Goal: Task Accomplishment & Management: Use online tool/utility

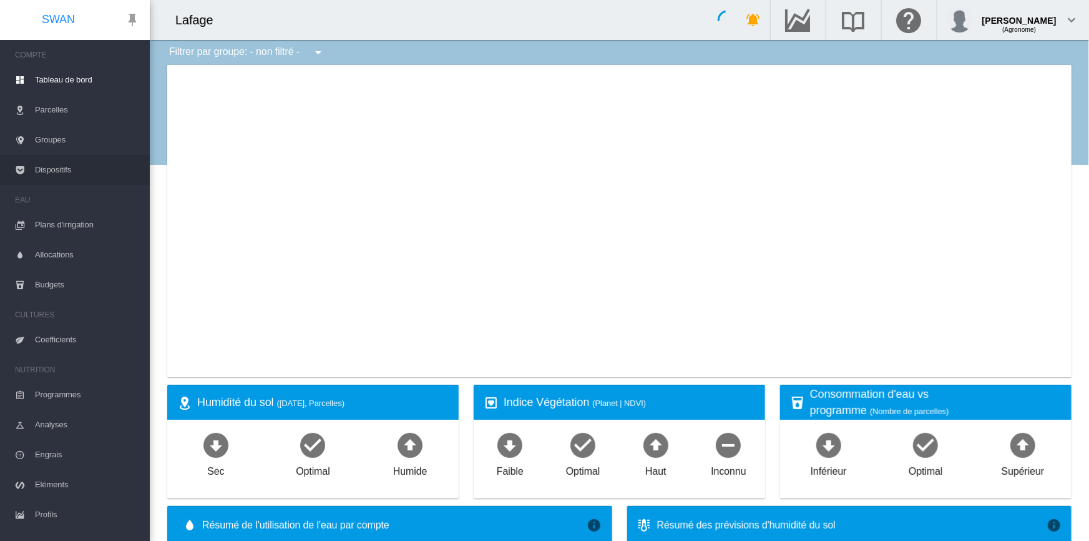
select select "**********"
type input "**********"
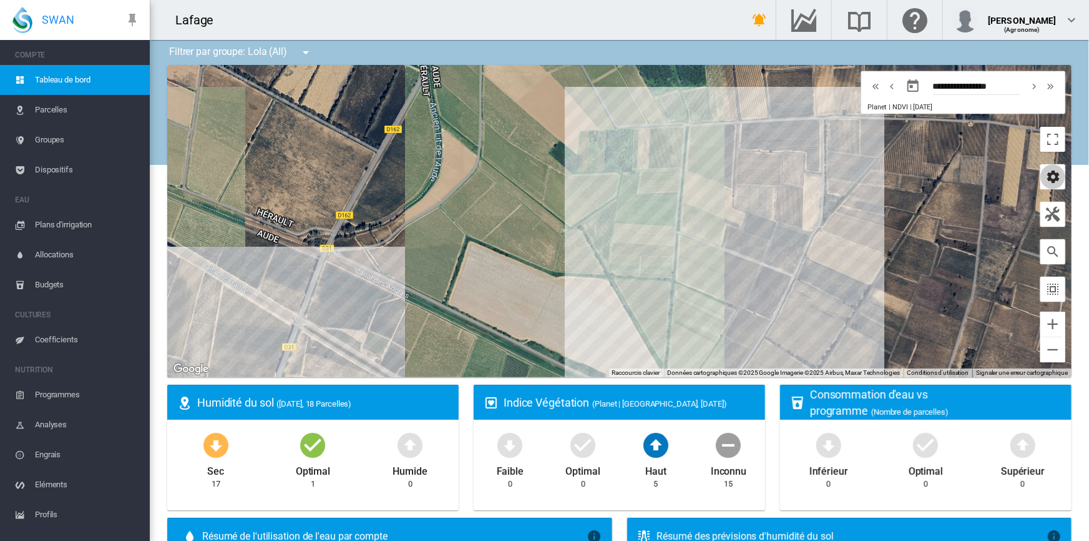
click at [1047, 181] on md-icon "icon-cog" at bounding box center [1053, 176] width 15 height 15
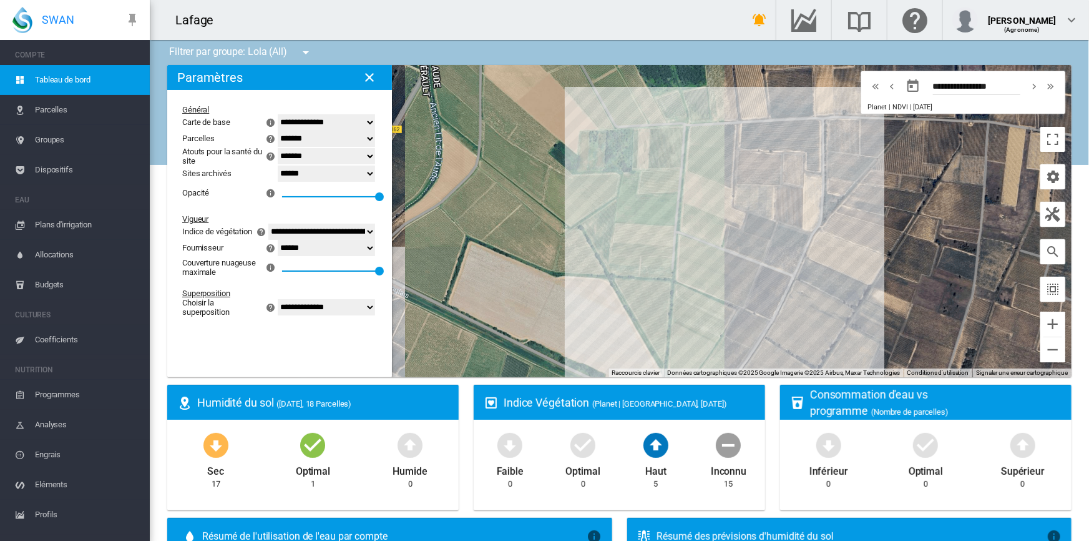
click at [309, 315] on select "**********" at bounding box center [326, 307] width 97 height 16
select select "********"
click at [278, 308] on select "**********" at bounding box center [326, 307] width 97 height 16
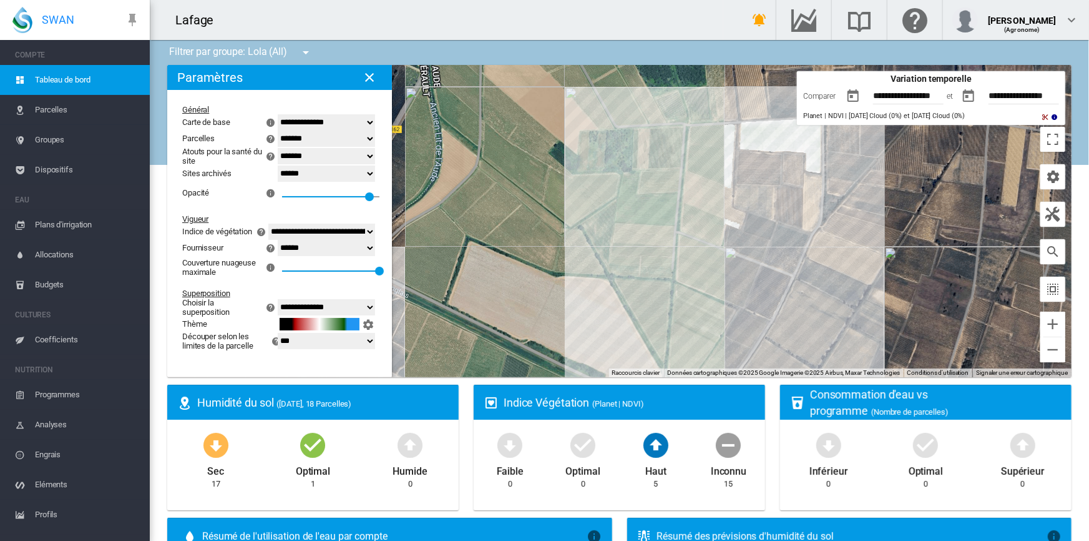
click at [297, 254] on select "**********" at bounding box center [326, 248] width 97 height 16
select select "**********"
click at [278, 247] on select "**********" at bounding box center [326, 248] width 97 height 16
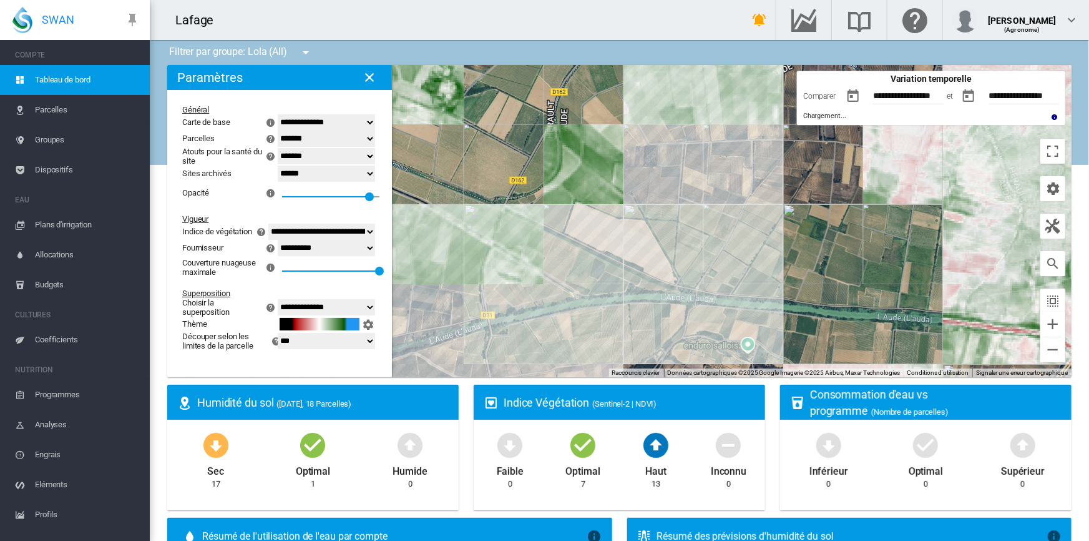
drag, startPoint x: 473, startPoint y: 207, endPoint x: 568, endPoint y: 195, distance: 95.0
click at [568, 195] on div at bounding box center [619, 221] width 905 height 312
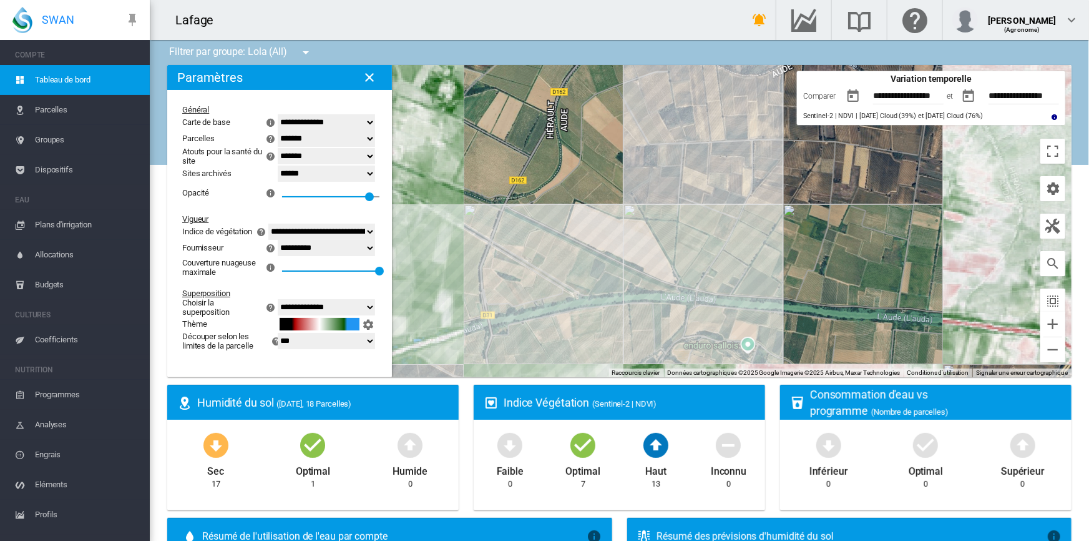
click at [517, 230] on div at bounding box center [619, 221] width 905 height 312
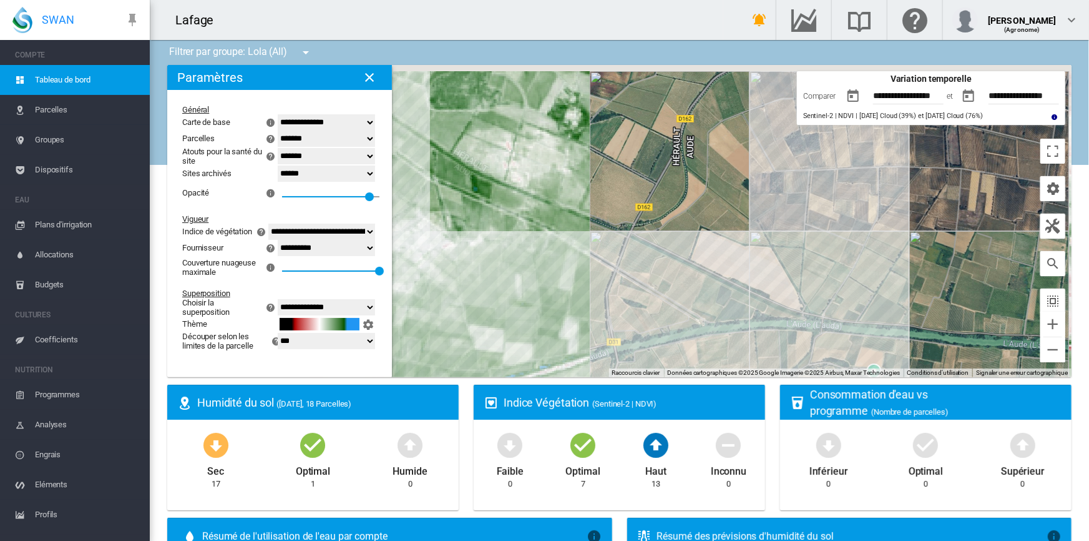
drag, startPoint x: 541, startPoint y: 252, endPoint x: 667, endPoint y: 280, distance: 129.2
click at [667, 280] on div at bounding box center [619, 221] width 905 height 312
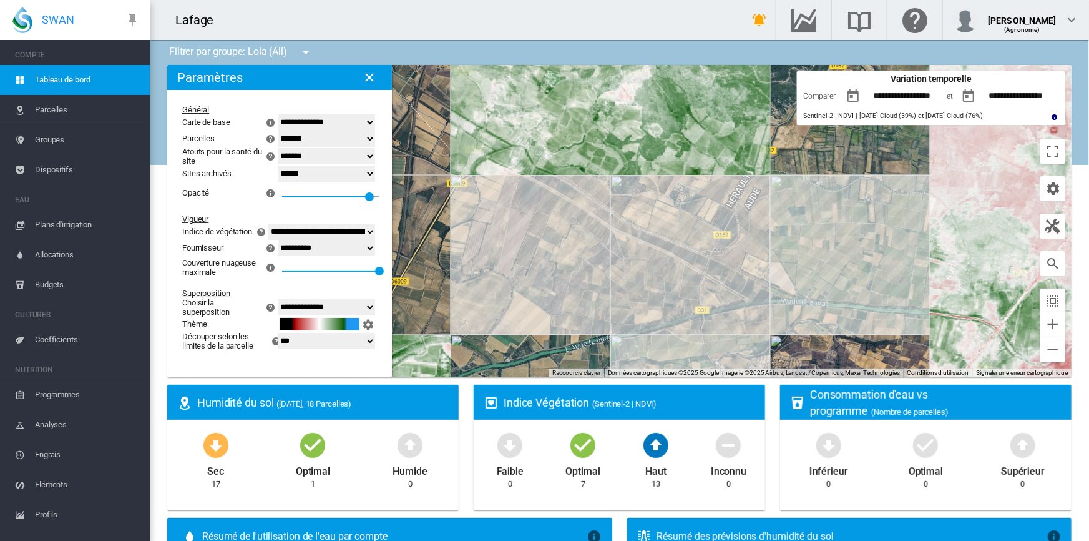
drag, startPoint x: 570, startPoint y: 269, endPoint x: 632, endPoint y: 268, distance: 61.8
click at [632, 268] on div at bounding box center [619, 221] width 905 height 312
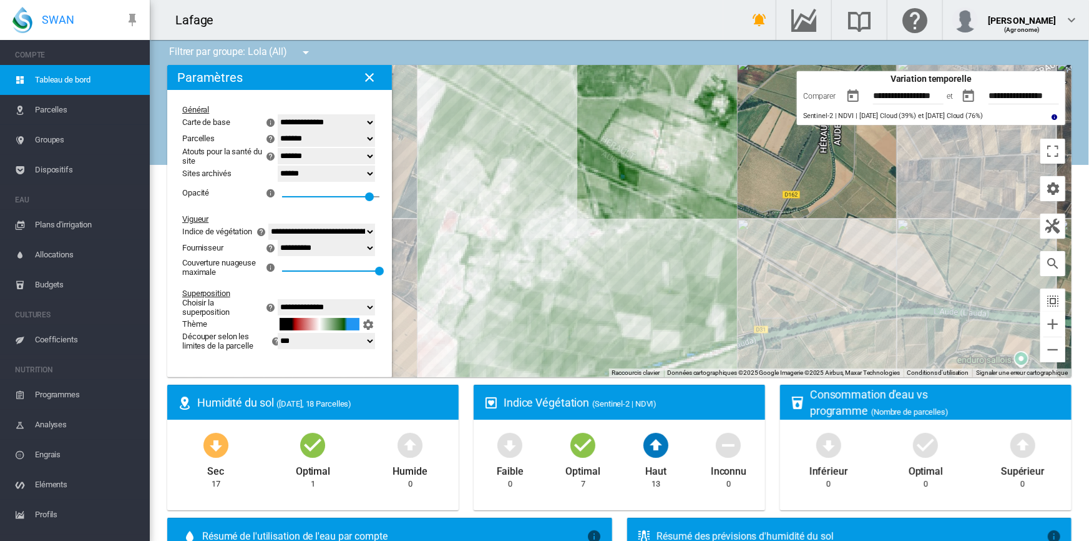
drag, startPoint x: 603, startPoint y: 281, endPoint x: 594, endPoint y: 258, distance: 24.1
click at [594, 258] on div at bounding box center [619, 221] width 905 height 312
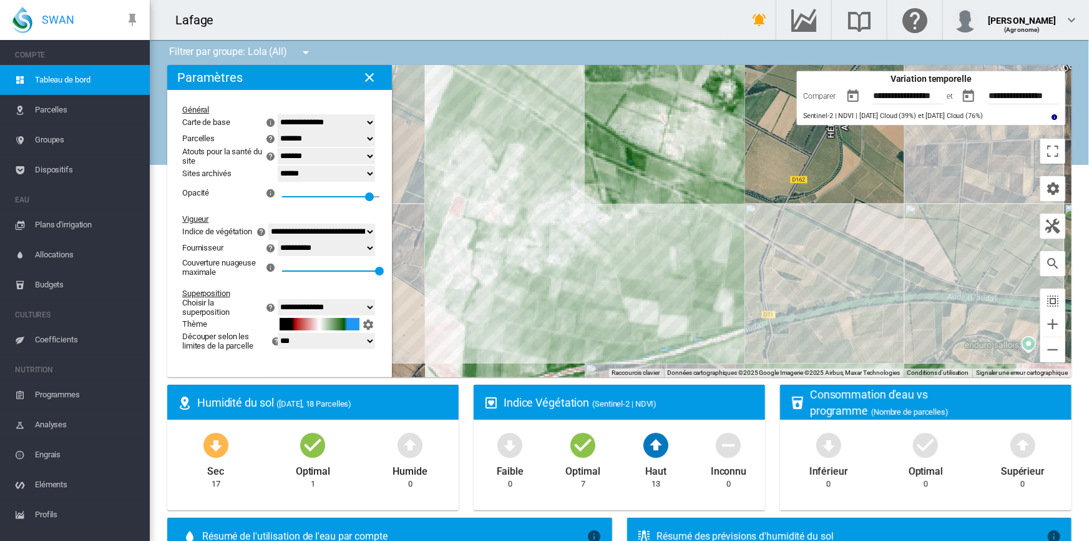
drag, startPoint x: 762, startPoint y: 265, endPoint x: 770, endPoint y: 250, distance: 17.3
click at [770, 250] on div at bounding box center [619, 221] width 905 height 312
click at [843, 97] on button "button" at bounding box center [853, 96] width 25 height 25
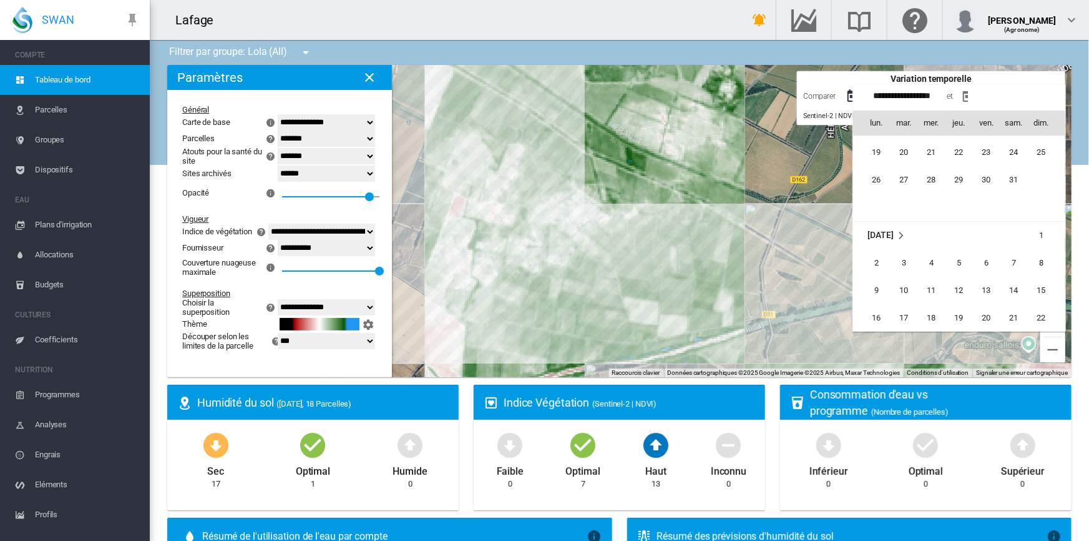
scroll to position [287115, 0]
click at [934, 170] on span "21" at bounding box center [932, 172] width 25 height 25
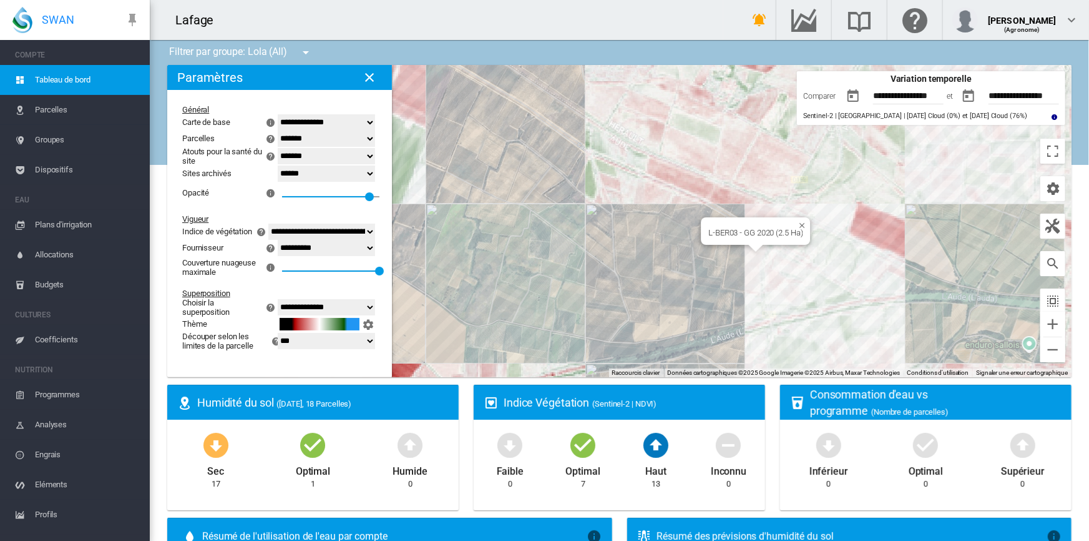
scroll to position [113, 0]
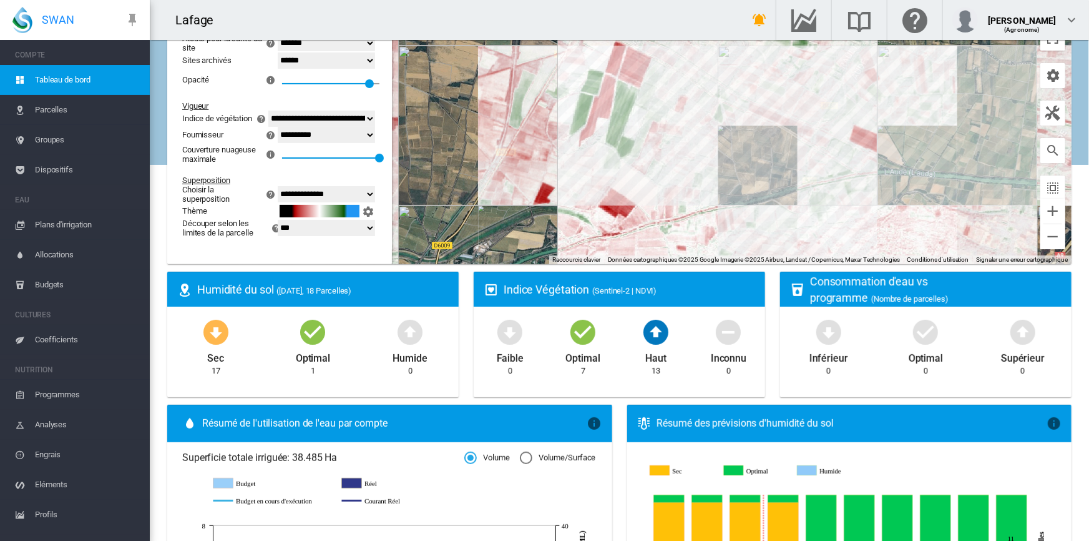
drag, startPoint x: 829, startPoint y: 194, endPoint x: 830, endPoint y: 186, distance: 8.2
click at [830, 186] on div at bounding box center [619, 108] width 905 height 312
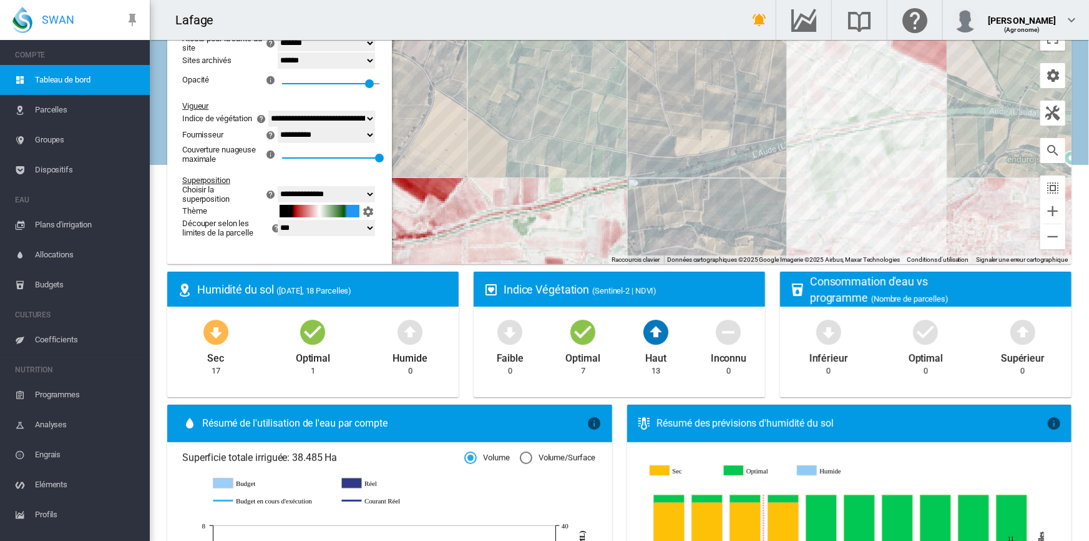
drag, startPoint x: 774, startPoint y: 205, endPoint x: 799, endPoint y: 177, distance: 37.2
click at [799, 177] on div at bounding box center [619, 108] width 905 height 312
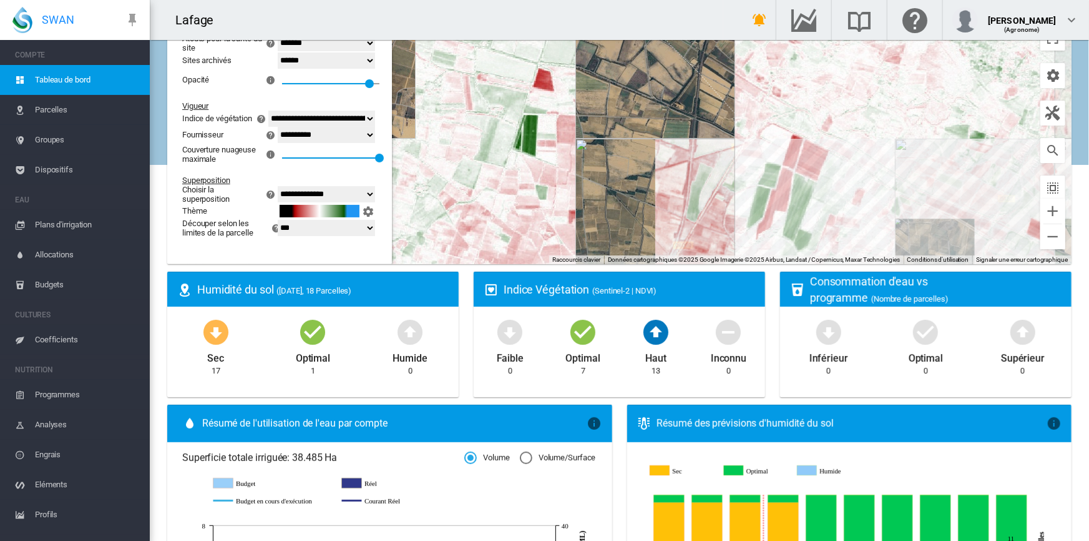
drag, startPoint x: 839, startPoint y: 101, endPoint x: 893, endPoint y: 197, distance: 110.1
click at [893, 197] on div at bounding box center [619, 108] width 905 height 312
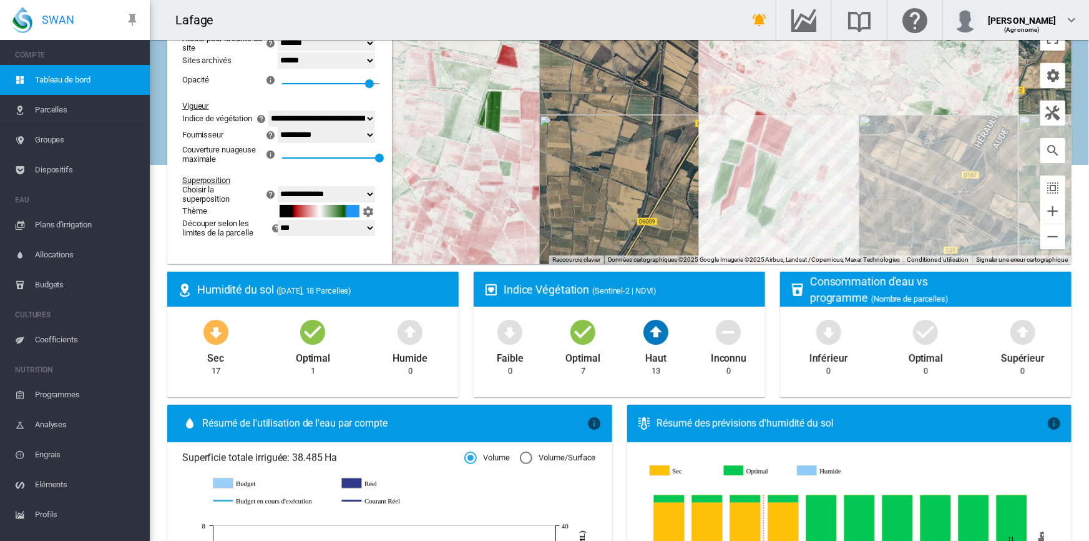
drag, startPoint x: 702, startPoint y: 179, endPoint x: 696, endPoint y: 178, distance: 7.0
click at [696, 178] on div at bounding box center [619, 108] width 905 height 312
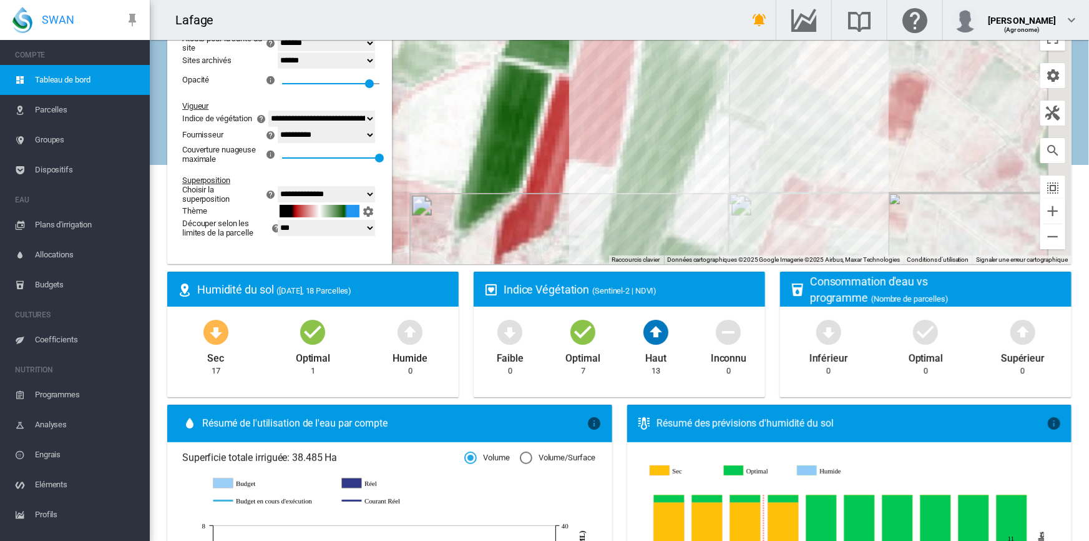
drag, startPoint x: 833, startPoint y: 203, endPoint x: 785, endPoint y: 184, distance: 51.8
click at [785, 184] on div at bounding box center [619, 108] width 905 height 312
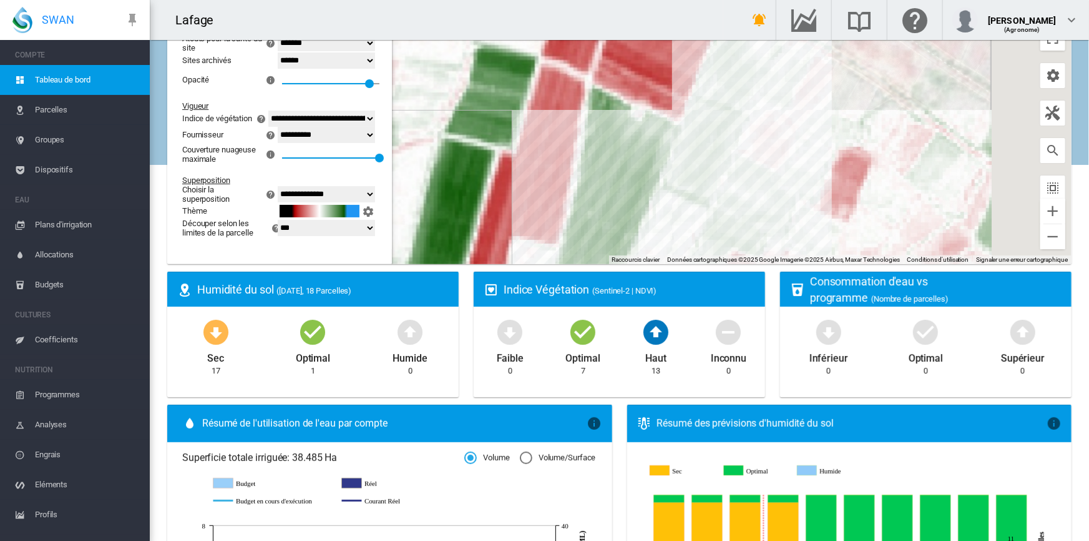
drag, startPoint x: 839, startPoint y: 127, endPoint x: 801, endPoint y: 212, distance: 93.1
click at [801, 212] on div at bounding box center [619, 108] width 905 height 312
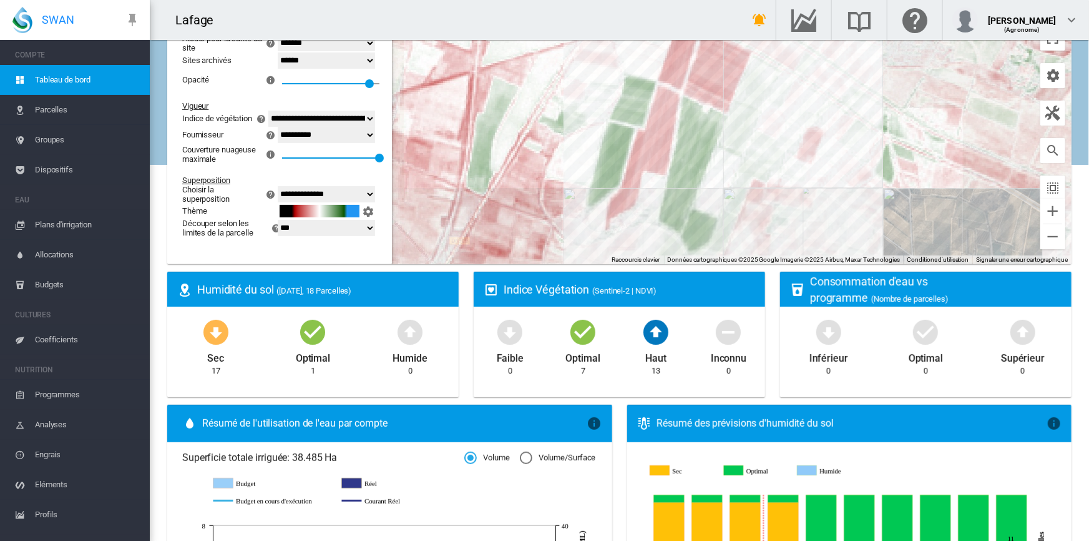
drag, startPoint x: 791, startPoint y: 195, endPoint x: 776, endPoint y: 144, distance: 53.3
click at [776, 144] on div at bounding box center [619, 108] width 905 height 312
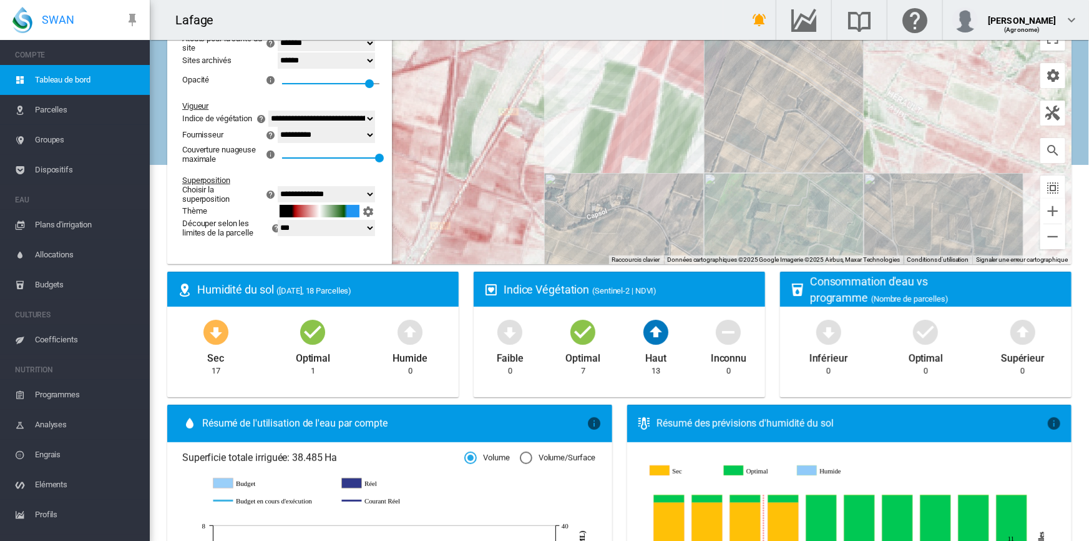
drag, startPoint x: 747, startPoint y: 218, endPoint x: 725, endPoint y: 200, distance: 28.5
click at [725, 200] on div at bounding box center [619, 108] width 905 height 312
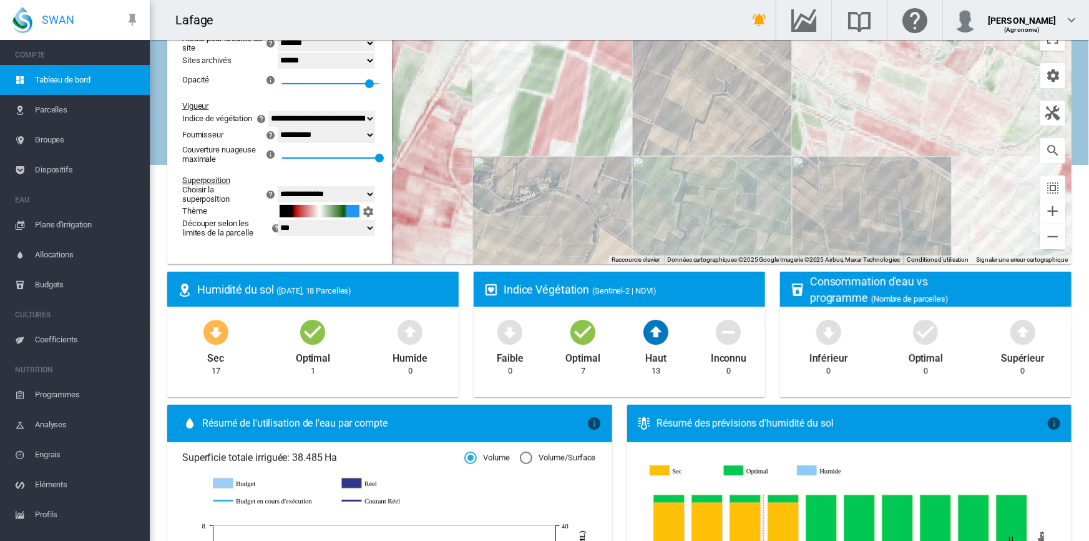
drag, startPoint x: 813, startPoint y: 202, endPoint x: 742, endPoint y: 185, distance: 73.0
click at [742, 185] on div at bounding box center [619, 108] width 905 height 312
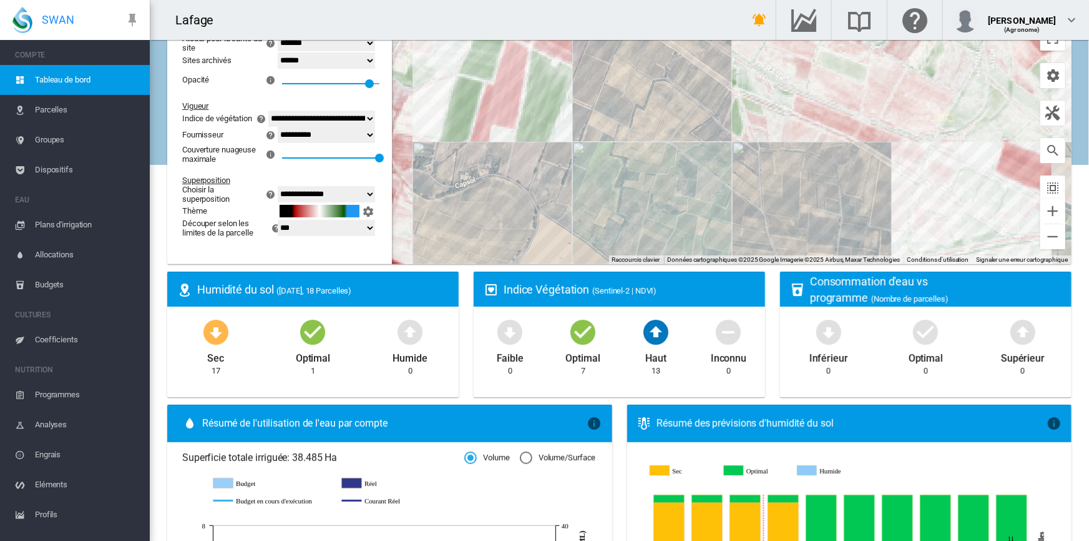
drag, startPoint x: 819, startPoint y: 205, endPoint x: 755, endPoint y: 190, distance: 65.3
click at [755, 190] on div at bounding box center [619, 108] width 905 height 312
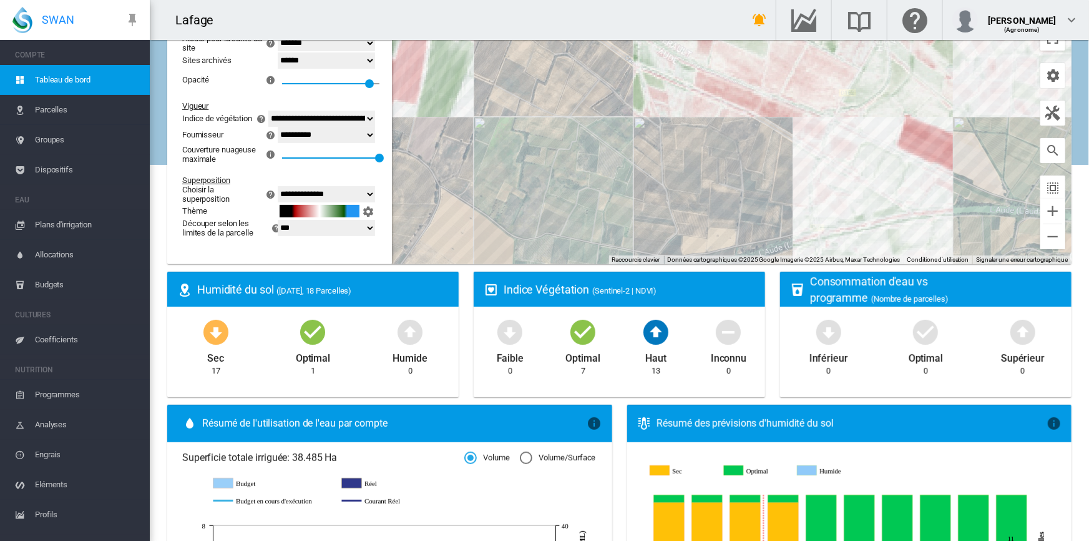
drag, startPoint x: 819, startPoint y: 202, endPoint x: 718, endPoint y: 177, distance: 104.3
click at [718, 177] on div at bounding box center [619, 108] width 905 height 312
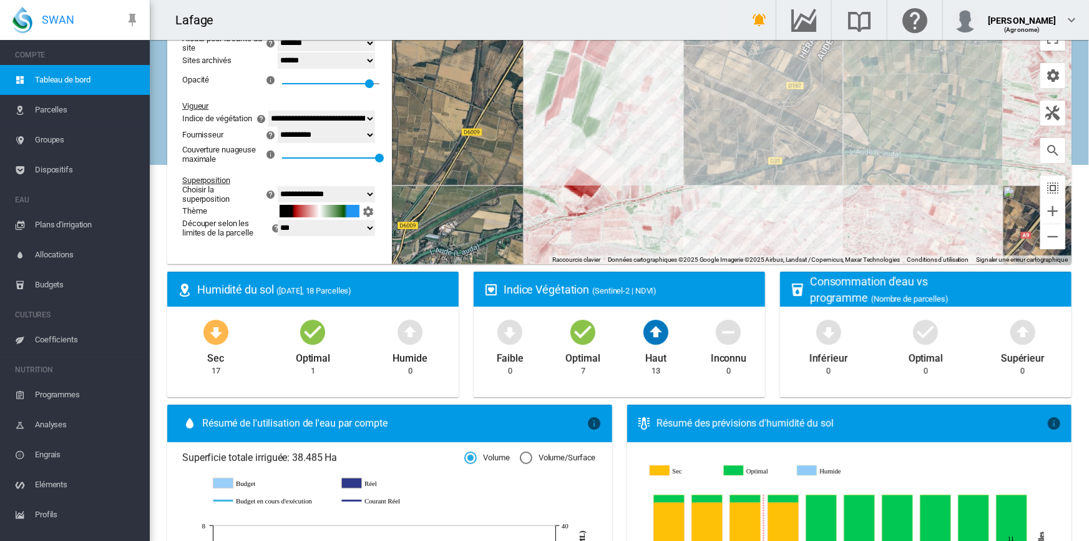
drag, startPoint x: 740, startPoint y: 203, endPoint x: 738, endPoint y: 146, distance: 56.8
click at [738, 146] on div at bounding box center [619, 108] width 905 height 312
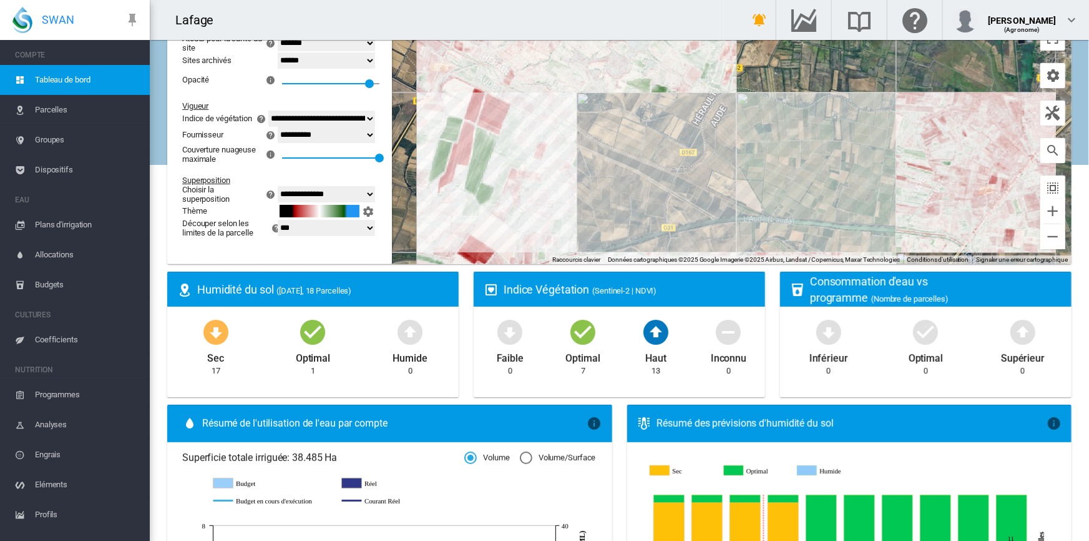
drag, startPoint x: 858, startPoint y: 155, endPoint x: 747, endPoint y: 226, distance: 132.0
click at [747, 226] on div at bounding box center [619, 108] width 905 height 312
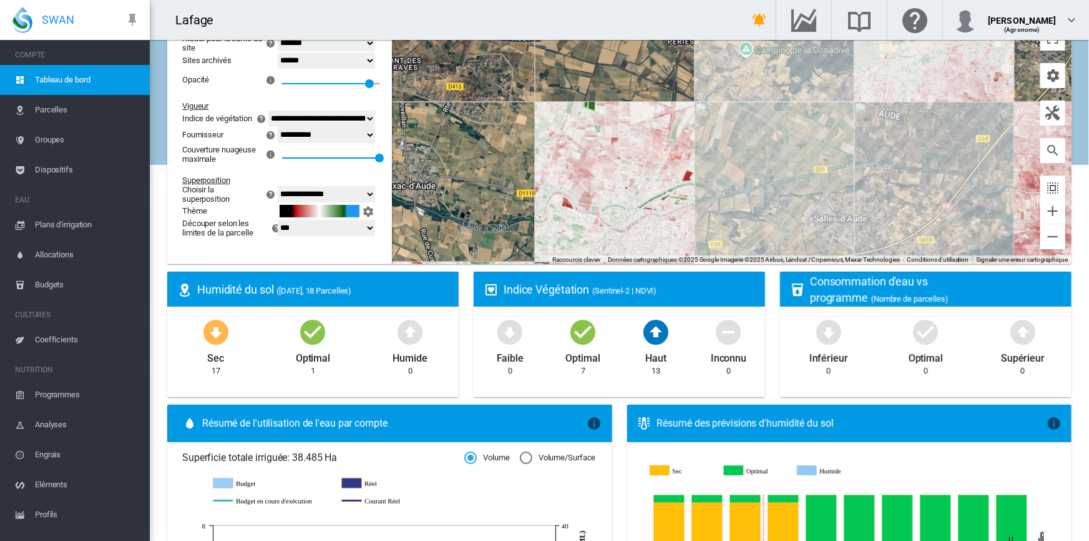
scroll to position [0, 0]
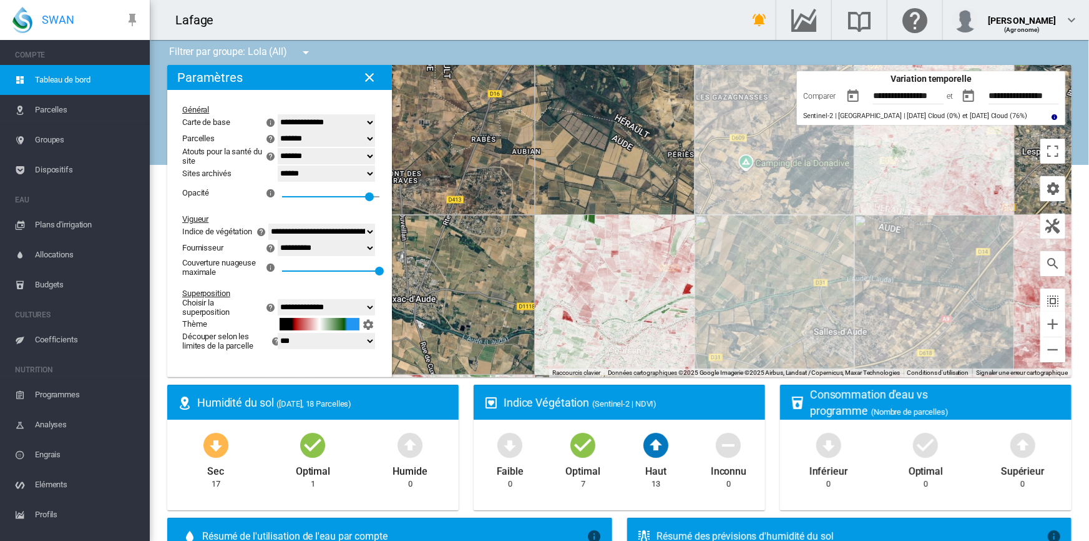
click at [844, 97] on button "button" at bounding box center [853, 96] width 25 height 25
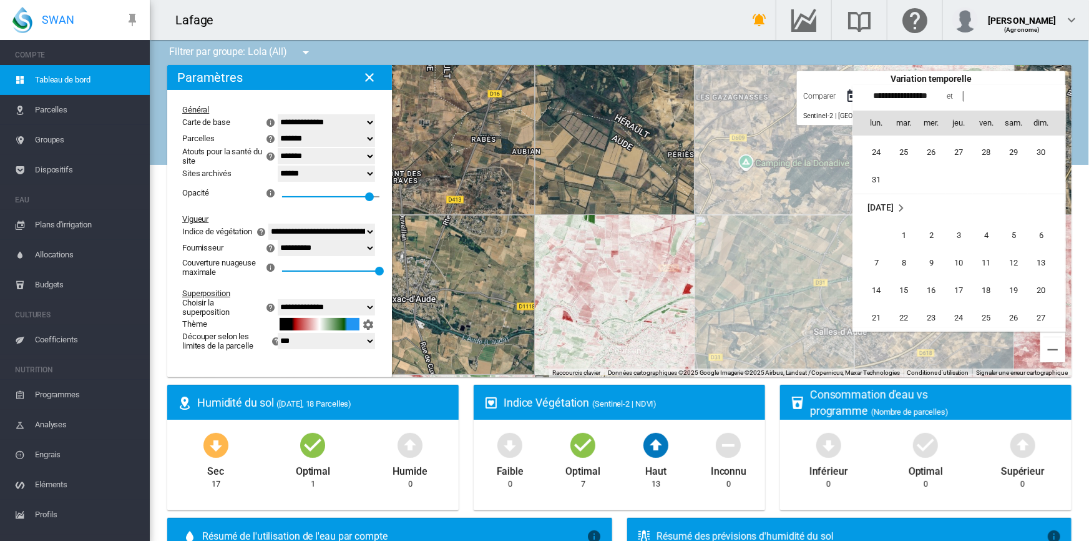
scroll to position [285068, 0]
click at [871, 264] on span "21" at bounding box center [877, 260] width 25 height 25
type input "**********"
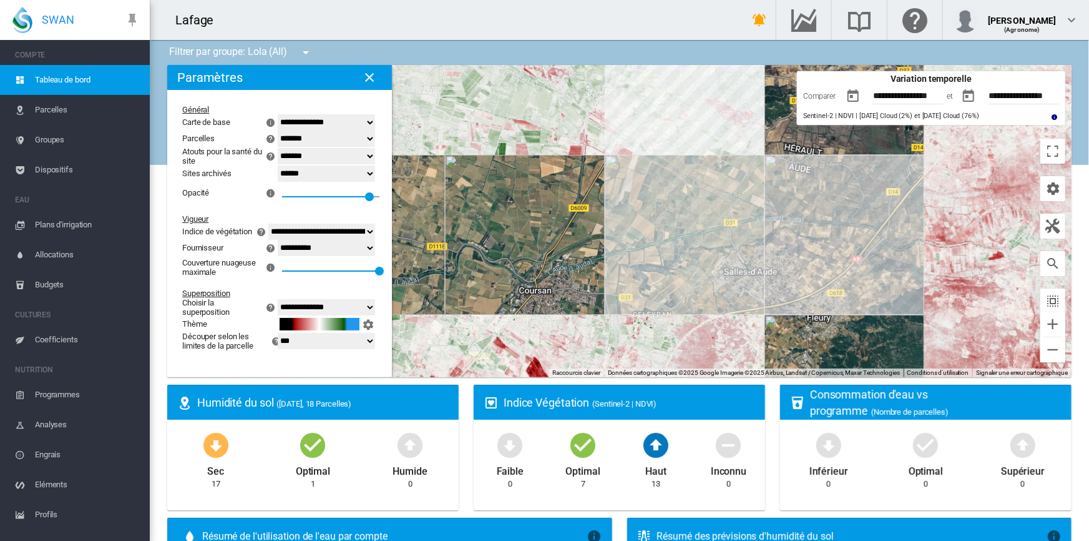
drag, startPoint x: 782, startPoint y: 310, endPoint x: 691, endPoint y: 247, distance: 111.0
click at [691, 247] on div at bounding box center [619, 221] width 905 height 312
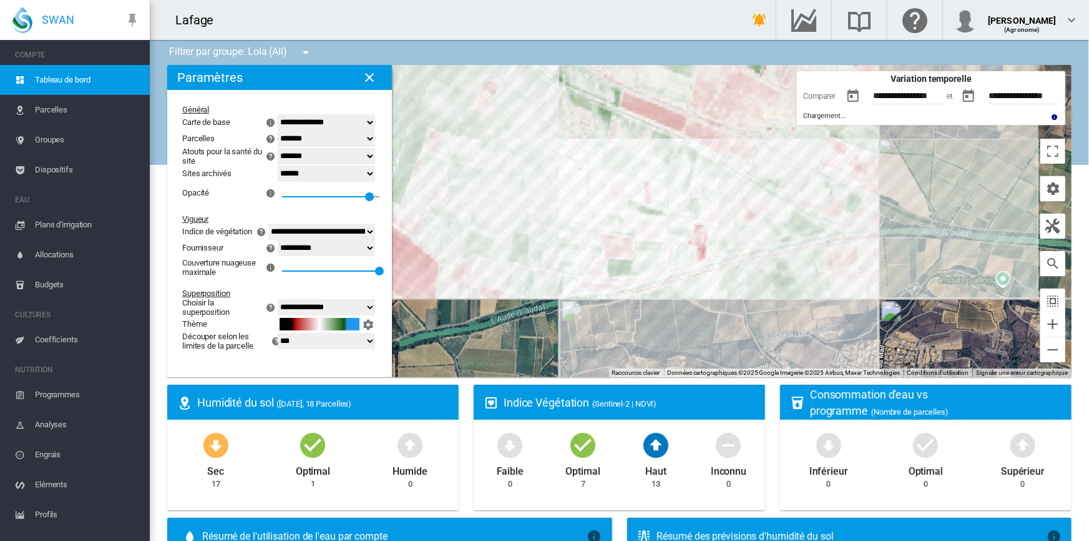
drag, startPoint x: 657, startPoint y: 207, endPoint x: 556, endPoint y: 306, distance: 141.3
click at [556, 306] on div at bounding box center [619, 221] width 905 height 312
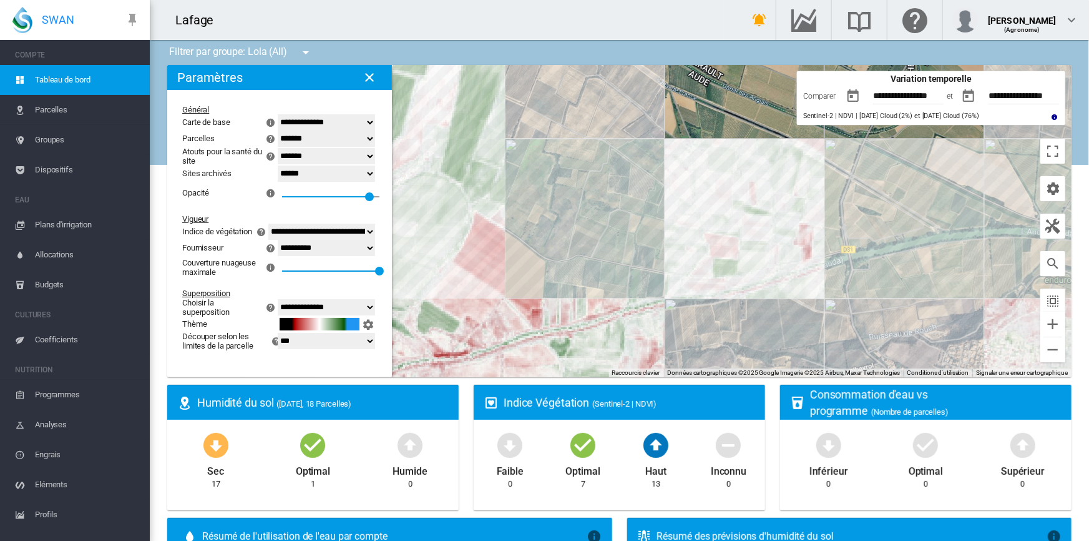
drag, startPoint x: 528, startPoint y: 292, endPoint x: 634, endPoint y: 292, distance: 106.8
click at [634, 292] on div at bounding box center [619, 221] width 905 height 312
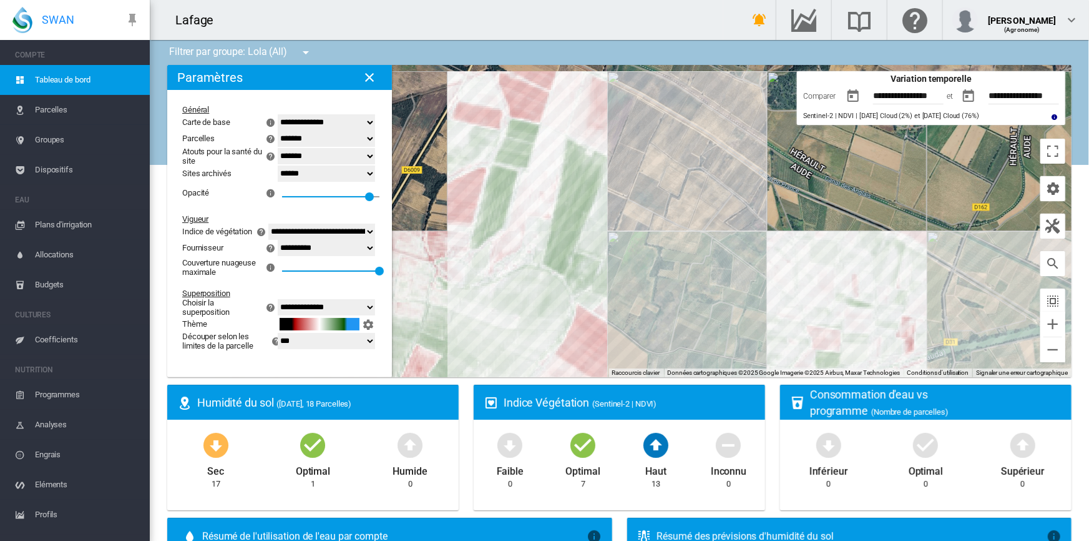
drag, startPoint x: 630, startPoint y: 295, endPoint x: 676, endPoint y: 337, distance: 62.3
click at [676, 337] on div at bounding box center [619, 221] width 905 height 312
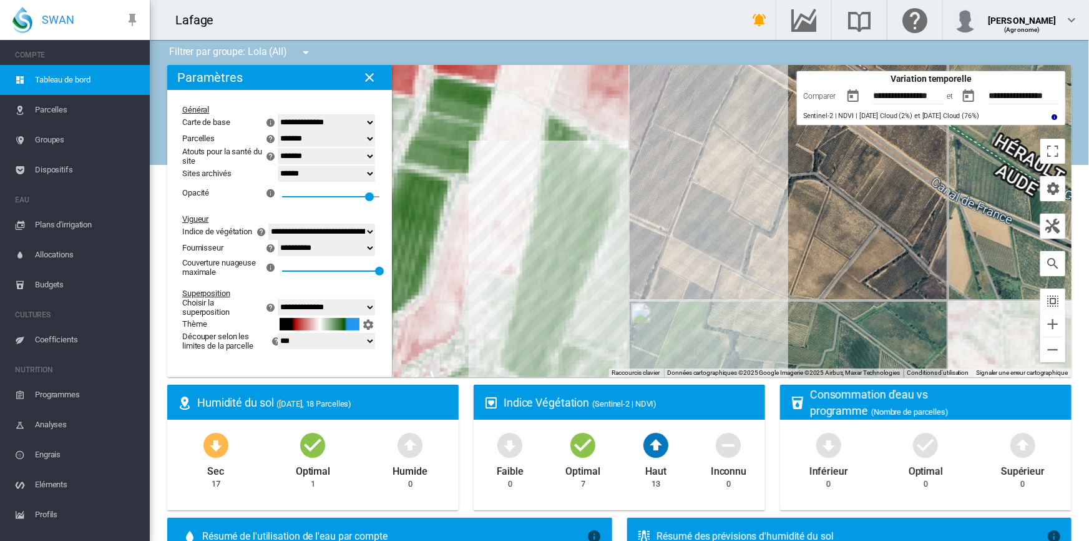
drag, startPoint x: 642, startPoint y: 165, endPoint x: 735, endPoint y: 332, distance: 191.7
click at [735, 332] on div at bounding box center [619, 221] width 905 height 312
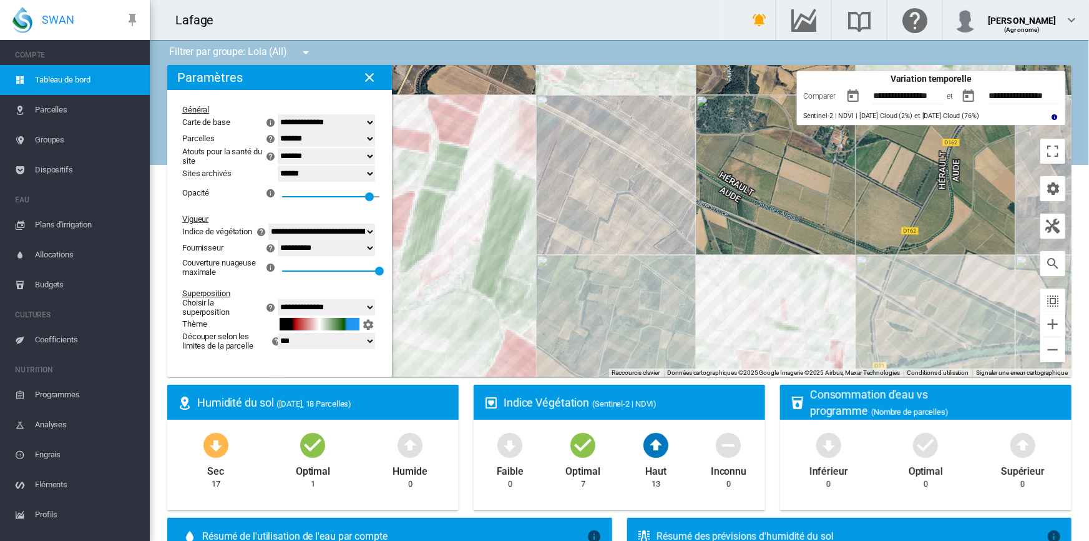
drag, startPoint x: 739, startPoint y: 343, endPoint x: 584, endPoint y: 279, distance: 167.7
click at [584, 279] on div at bounding box center [619, 221] width 905 height 312
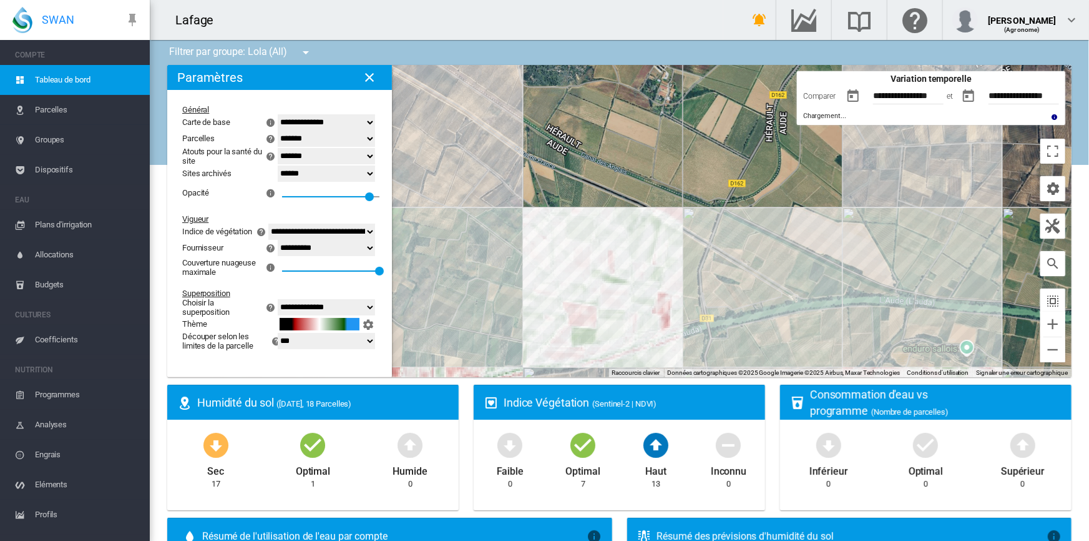
drag, startPoint x: 779, startPoint y: 312, endPoint x: 662, endPoint y: 282, distance: 121.1
click at [662, 282] on div at bounding box center [619, 221] width 905 height 312
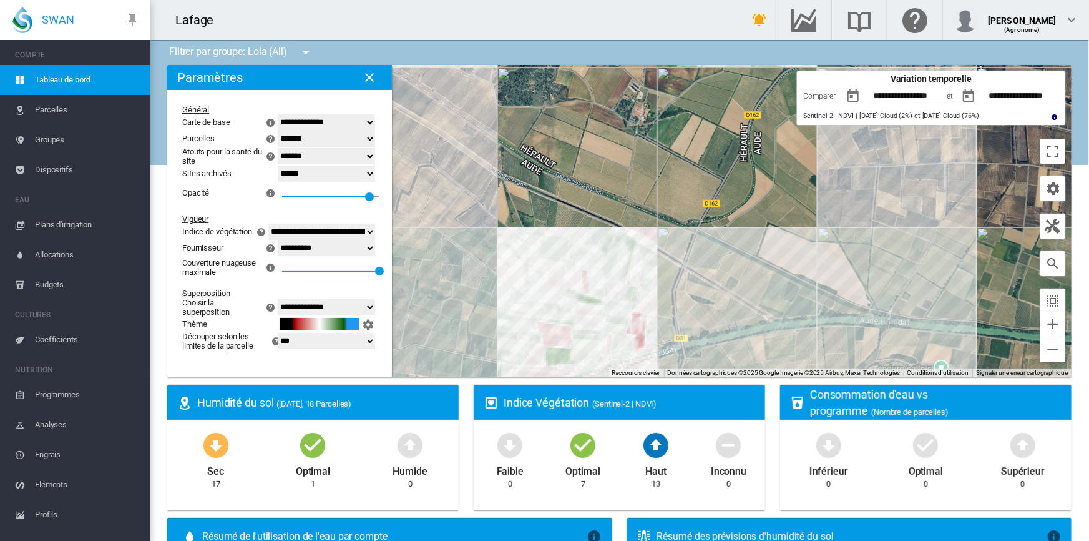
drag, startPoint x: 761, startPoint y: 257, endPoint x: 735, endPoint y: 280, distance: 34.5
click at [735, 280] on div at bounding box center [619, 221] width 905 height 312
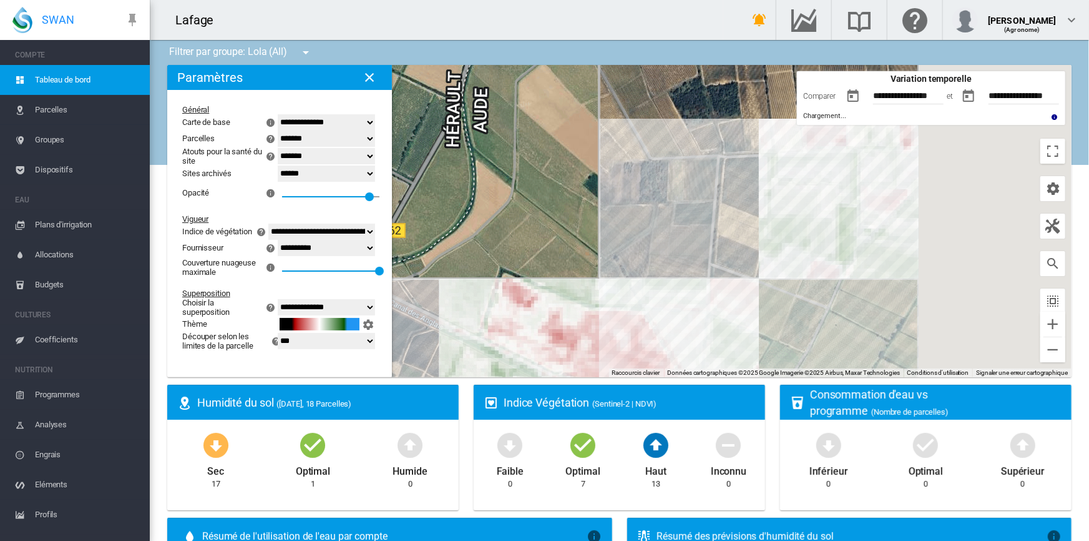
drag, startPoint x: 880, startPoint y: 225, endPoint x: 708, endPoint y: 295, distance: 186.0
click at [708, 295] on div at bounding box center [619, 221] width 905 height 312
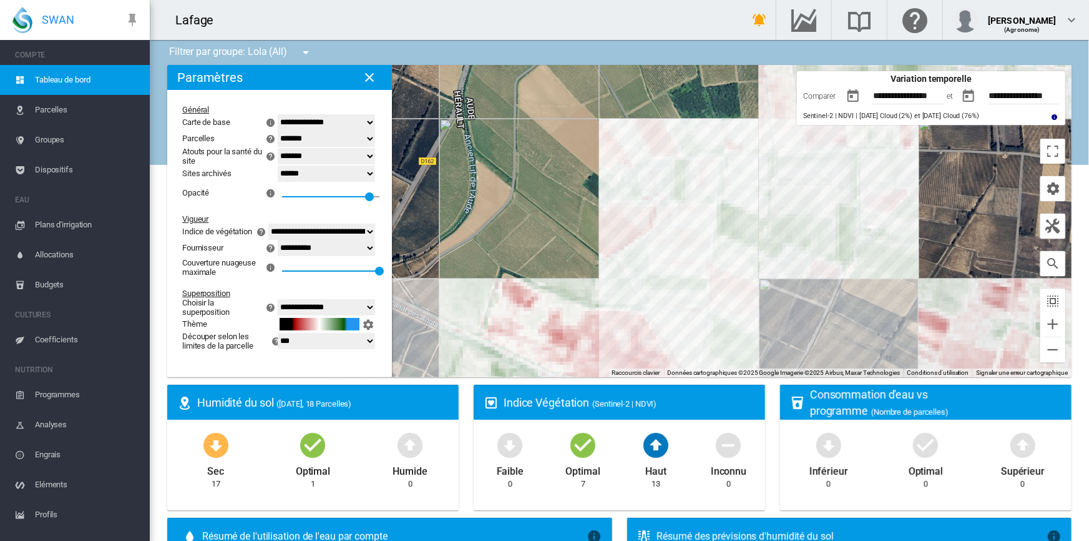
click at [293, 250] on select "**********" at bounding box center [326, 248] width 97 height 16
select select "**********"
click at [278, 247] on select "**********" at bounding box center [326, 248] width 97 height 16
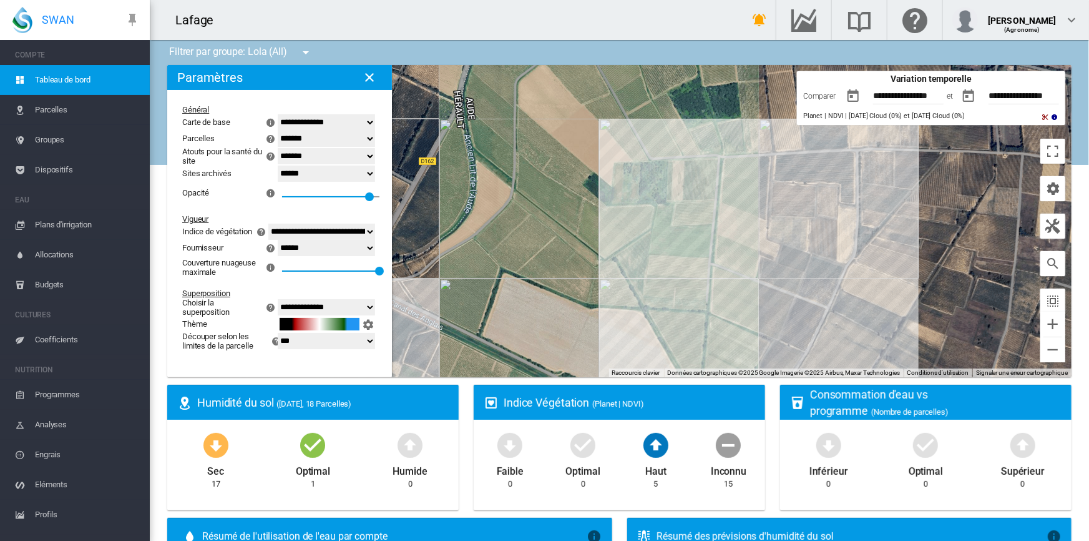
click at [843, 97] on button "button" at bounding box center [853, 96] width 25 height 25
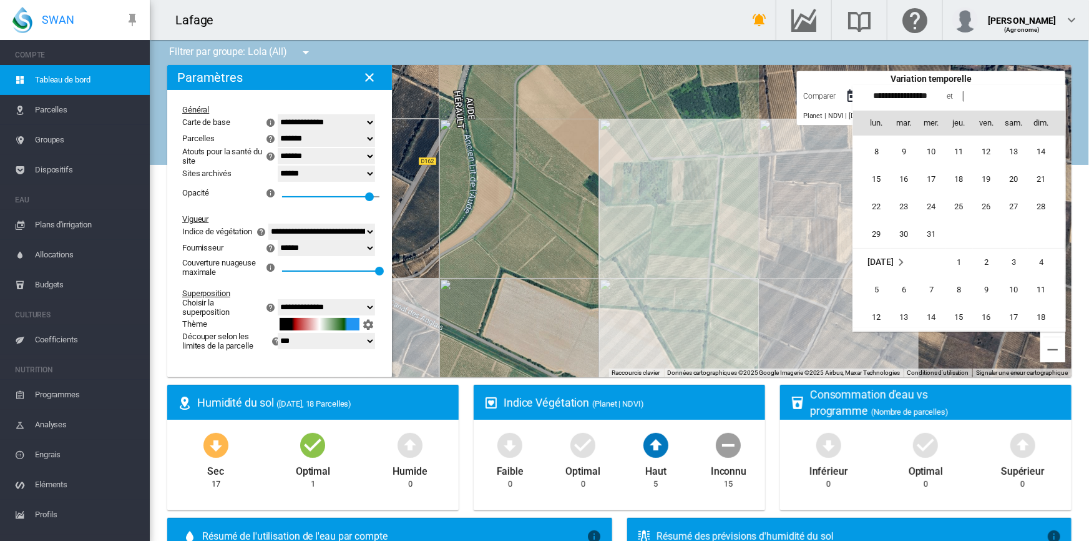
scroll to position [287000, 0]
click at [936, 288] on span "21" at bounding box center [932, 287] width 25 height 25
type input "**********"
